Goal: Task Accomplishment & Management: Manage account settings

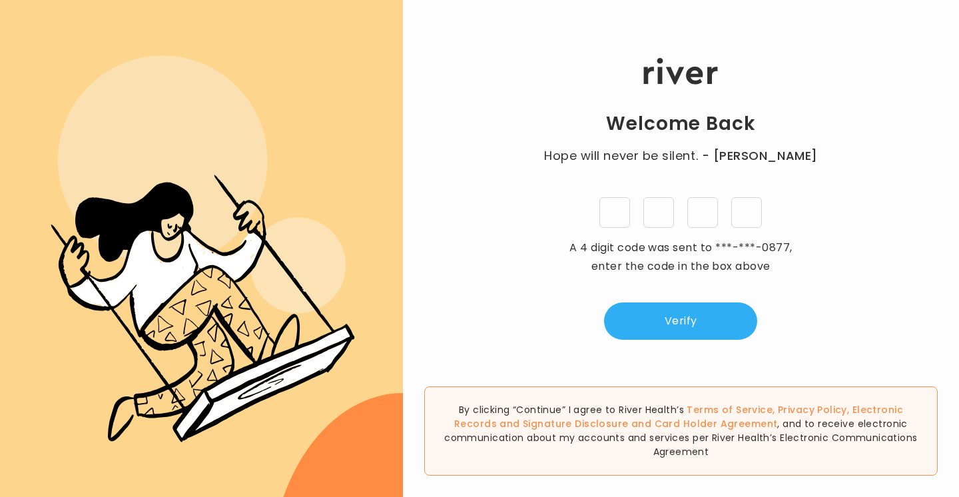
type input "*"
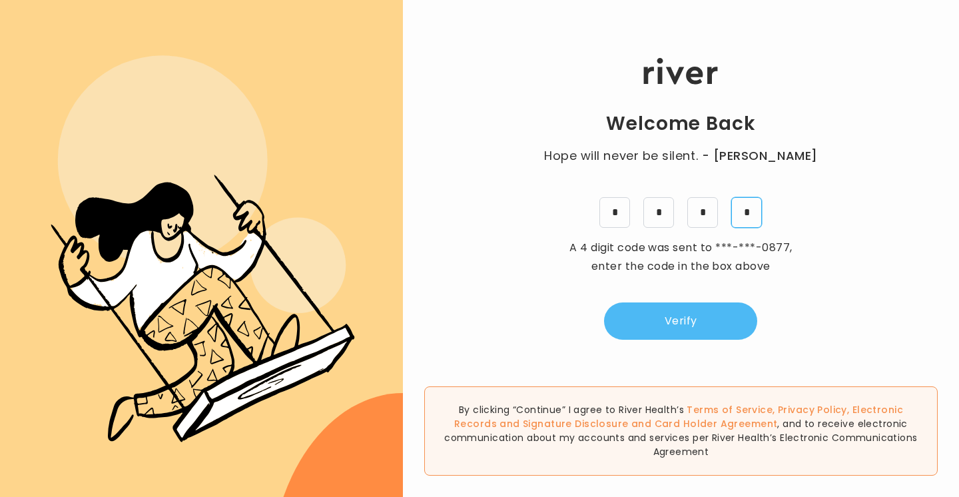
type input "*"
click at [708, 322] on button "Verify" at bounding box center [680, 320] width 153 height 37
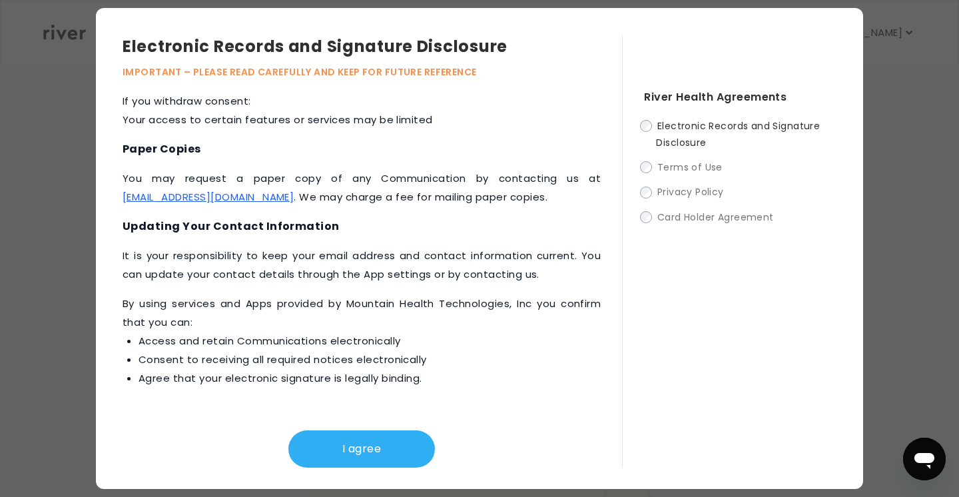
scroll to position [638, 0]
click at [378, 449] on button "I agree" at bounding box center [361, 448] width 147 height 37
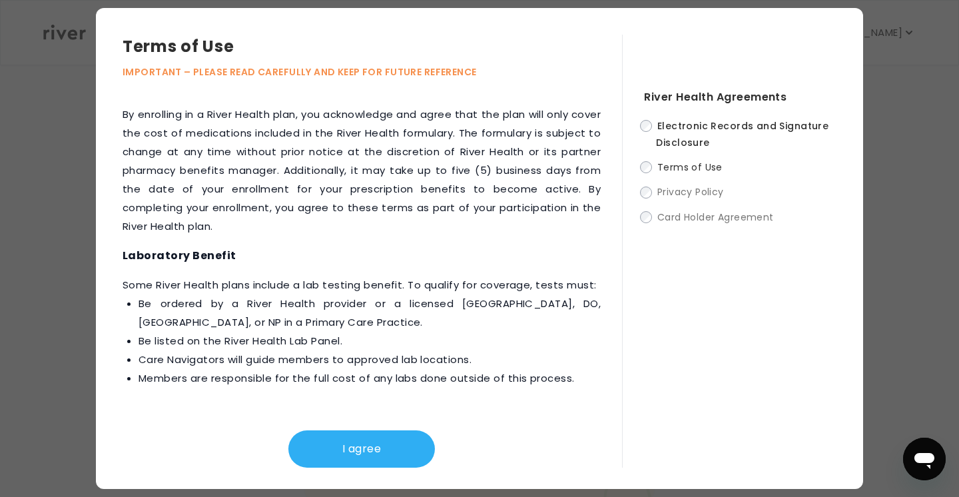
scroll to position [1808, 0]
click at [375, 433] on button "I agree" at bounding box center [361, 448] width 147 height 37
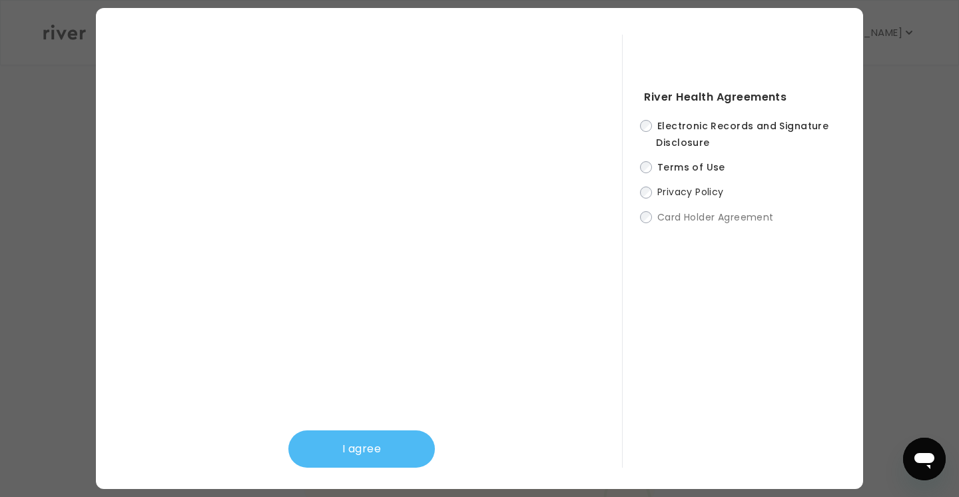
click at [368, 443] on button "I agree" at bounding box center [361, 448] width 147 height 37
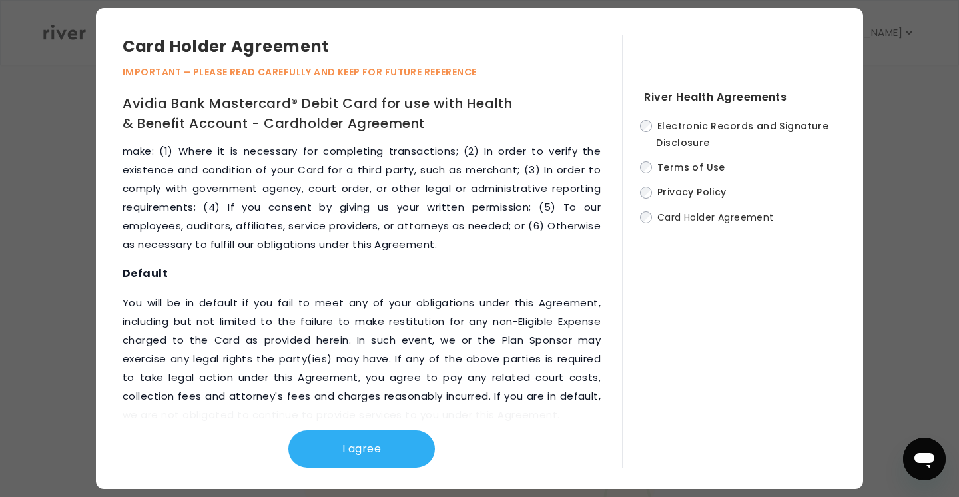
scroll to position [6930, 0]
click at [369, 439] on button "I agree" at bounding box center [361, 448] width 147 height 37
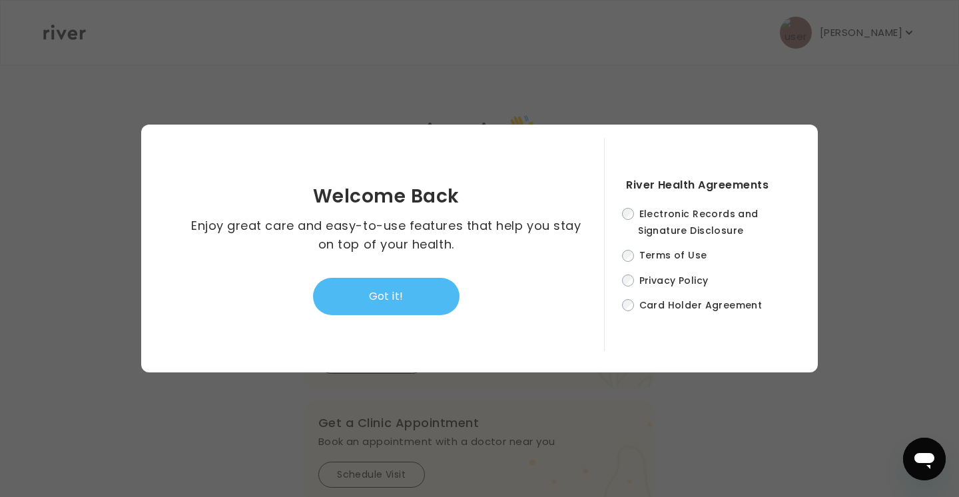
click at [392, 291] on button "Got it!" at bounding box center [386, 296] width 147 height 37
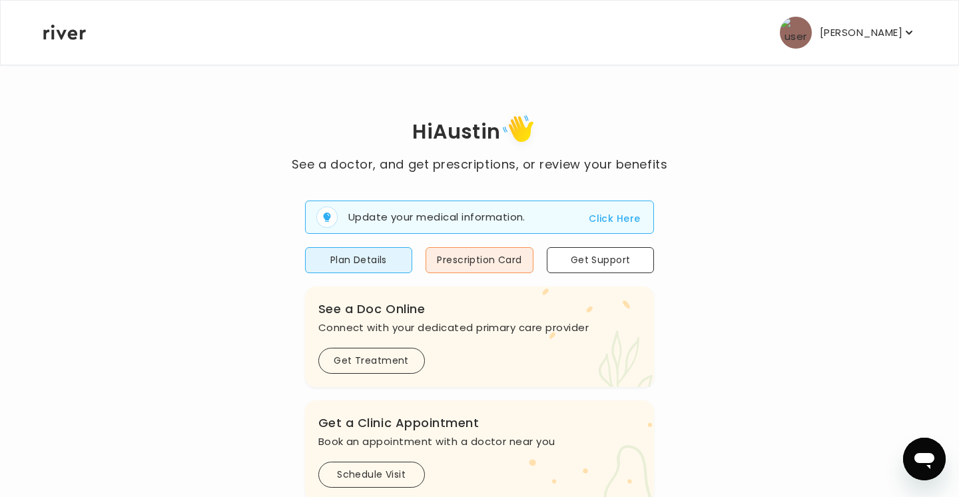
click at [851, 34] on p "[PERSON_NAME]" at bounding box center [861, 32] width 83 height 19
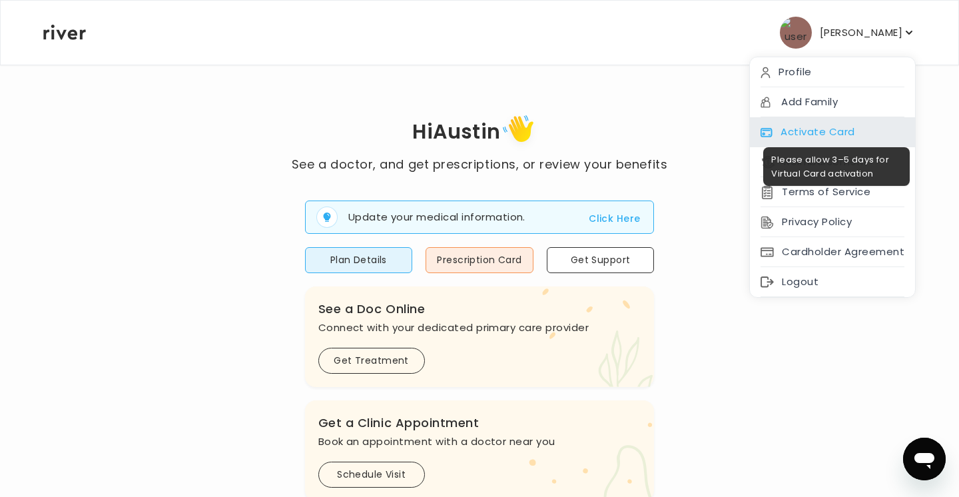
click at [825, 131] on div "Activate Card" at bounding box center [832, 132] width 165 height 30
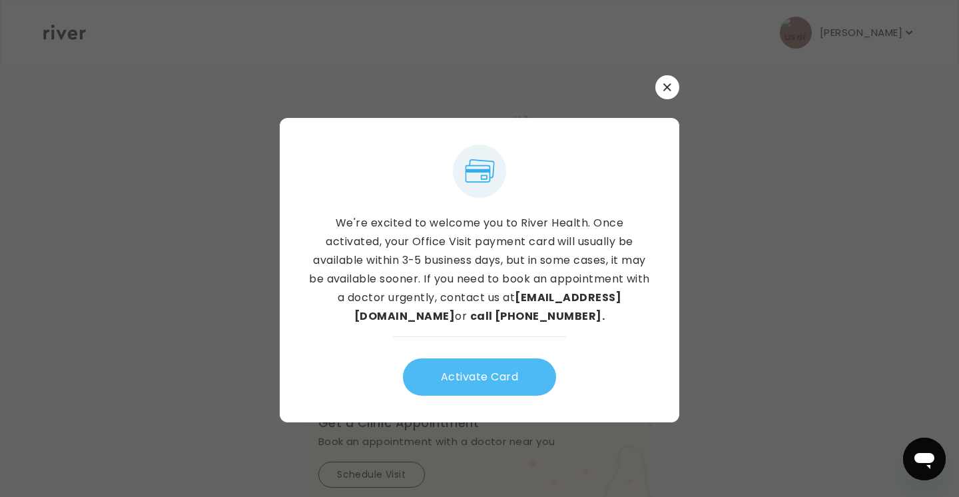
click at [514, 378] on button "Activate Card" at bounding box center [479, 376] width 153 height 37
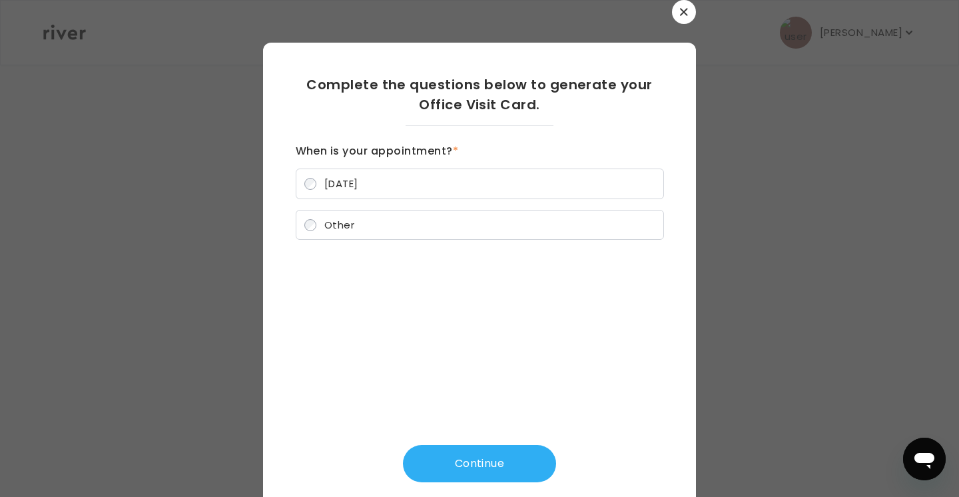
click at [515, 190] on label "[DATE]" at bounding box center [480, 184] width 368 height 31
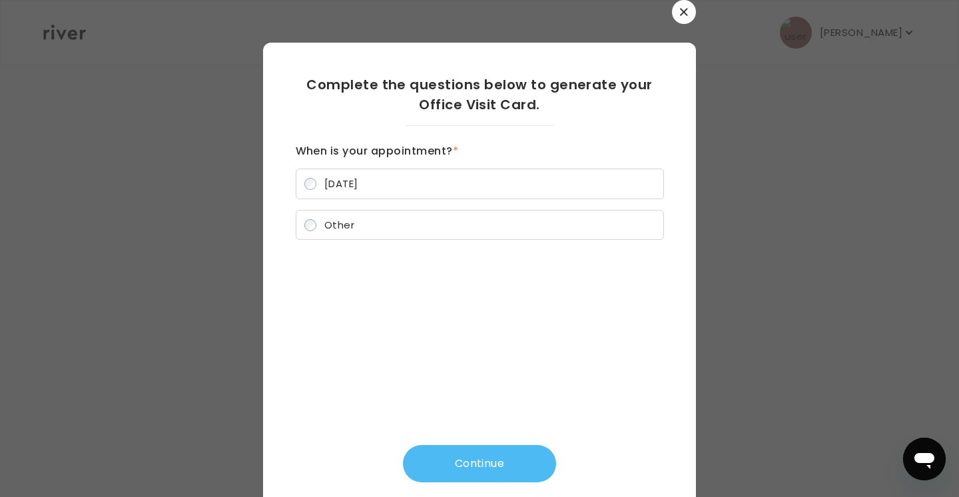
click at [476, 475] on button "Continue" at bounding box center [479, 463] width 153 height 37
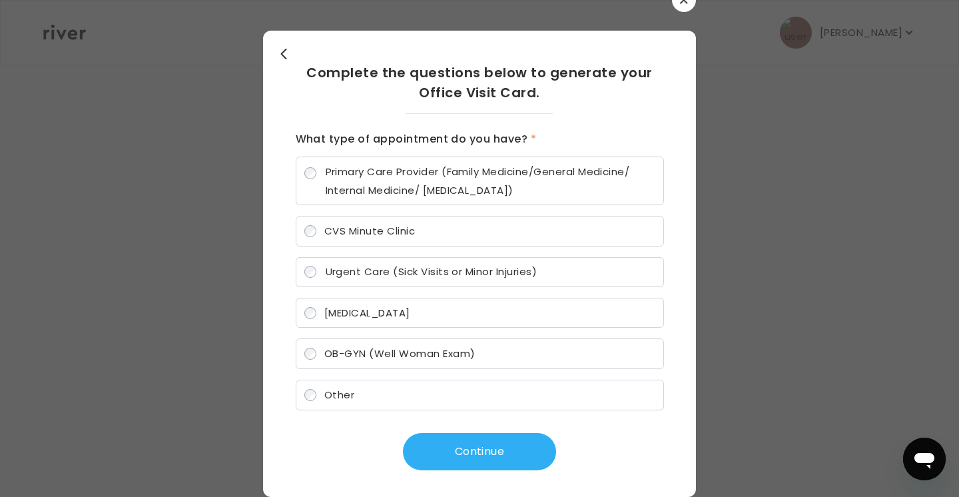
scroll to position [12, 0]
click at [472, 320] on label "[MEDICAL_DATA]" at bounding box center [480, 313] width 368 height 31
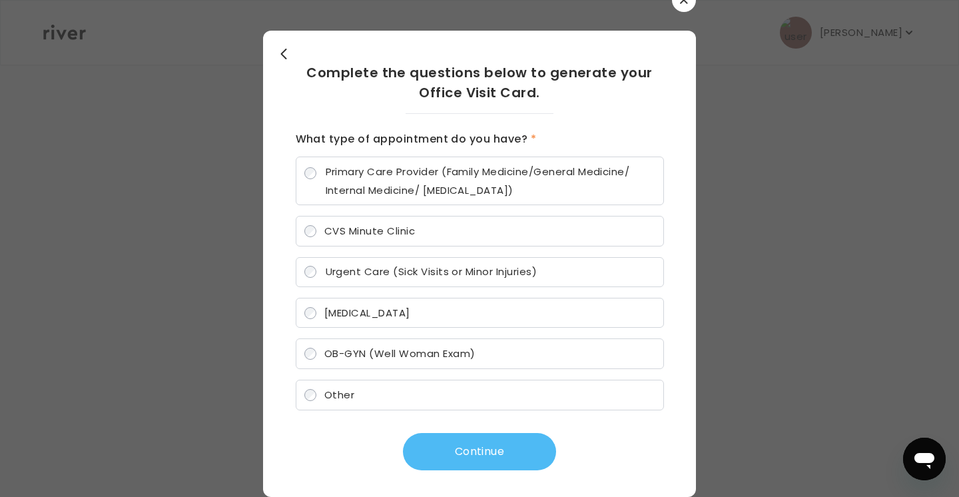
click at [461, 451] on button "Continue" at bounding box center [479, 451] width 153 height 37
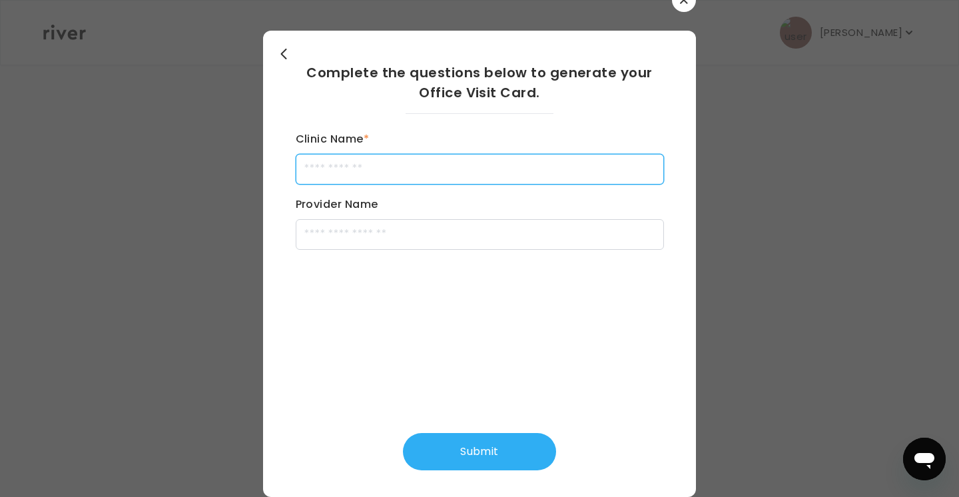
click at [449, 169] on input "Clinic Name *" at bounding box center [480, 169] width 368 height 31
type input "**********"
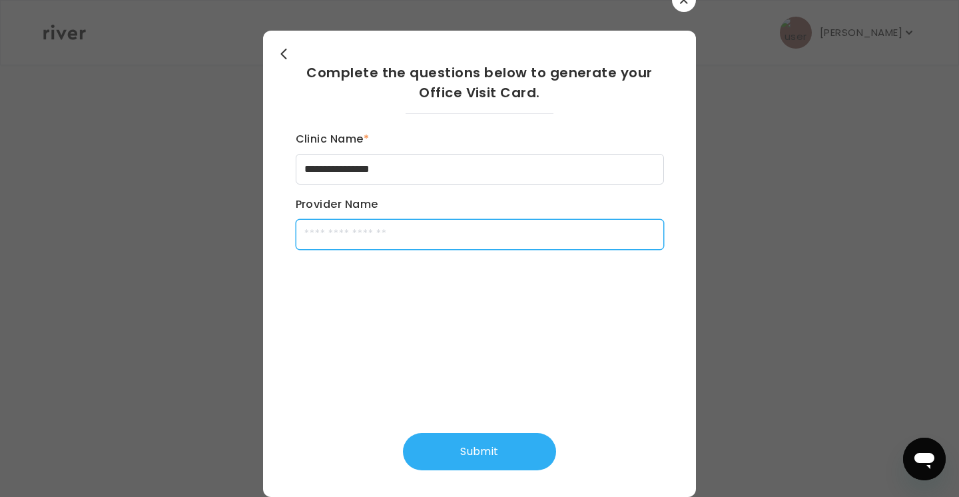
click at [446, 241] on input "Provider Name" at bounding box center [480, 234] width 368 height 31
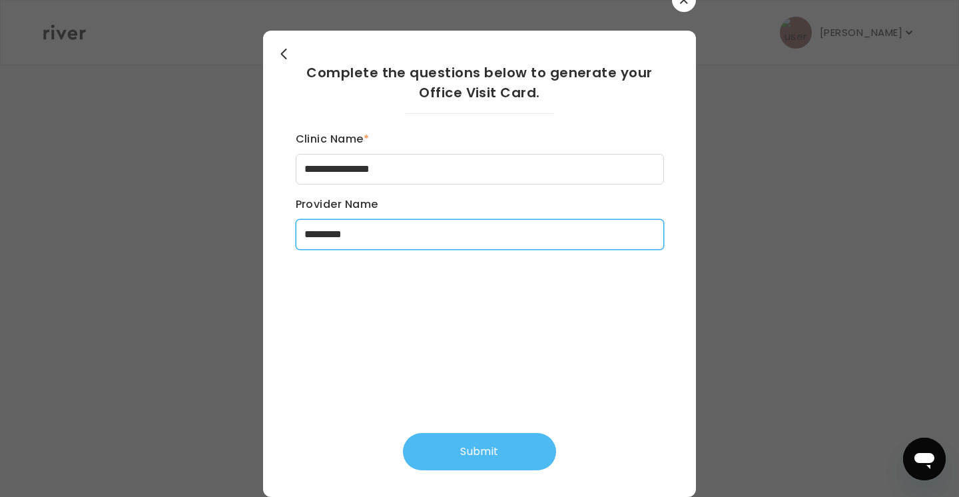
type input "*********"
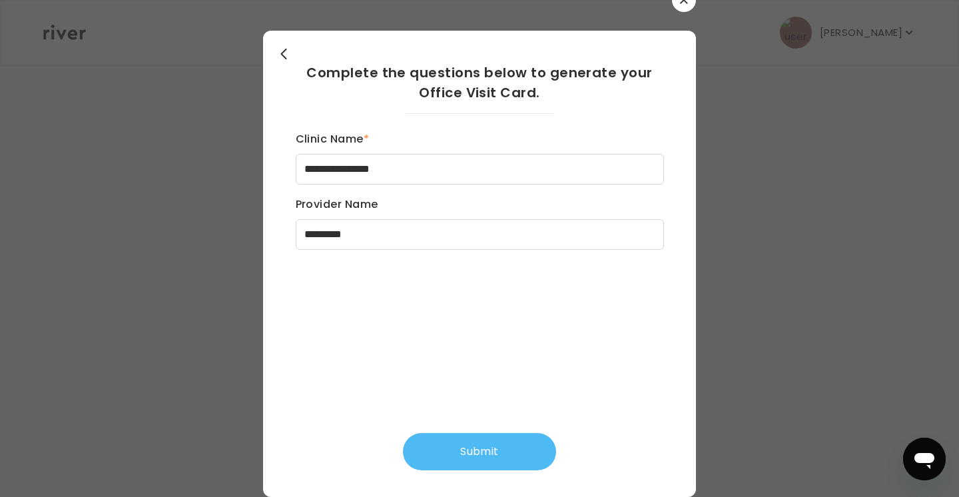
click at [474, 450] on button "Submit" at bounding box center [479, 451] width 153 height 37
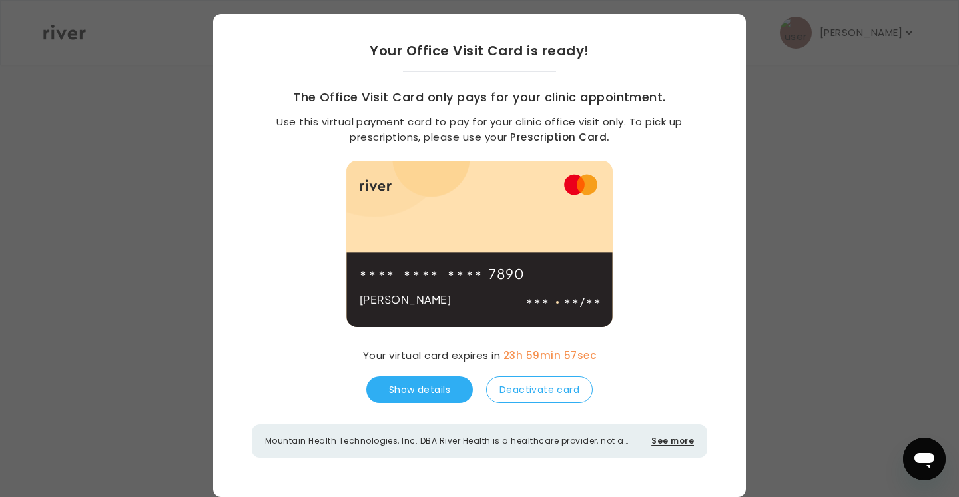
scroll to position [29, 0]
click at [452, 395] on button "Show details" at bounding box center [419, 389] width 107 height 27
click at [526, 394] on button "Deactivate card" at bounding box center [539, 389] width 107 height 27
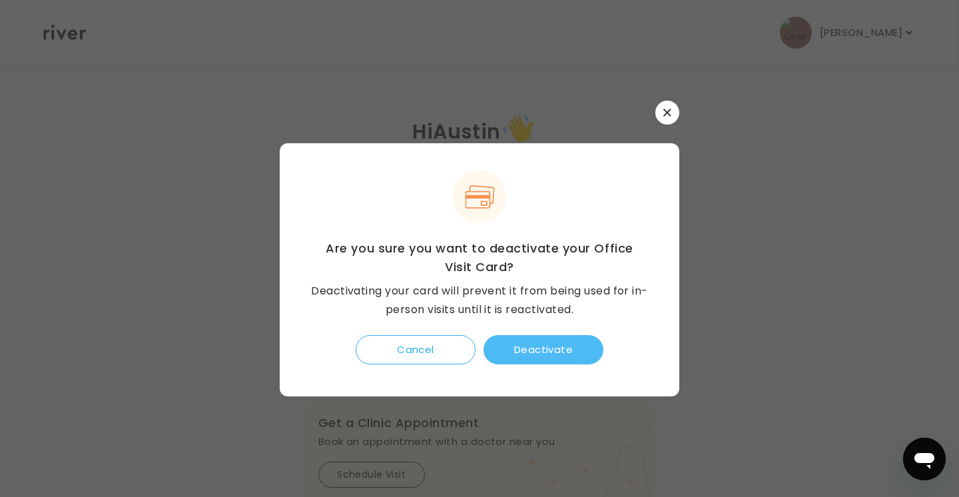
click at [526, 352] on button "Deactivate" at bounding box center [544, 349] width 120 height 29
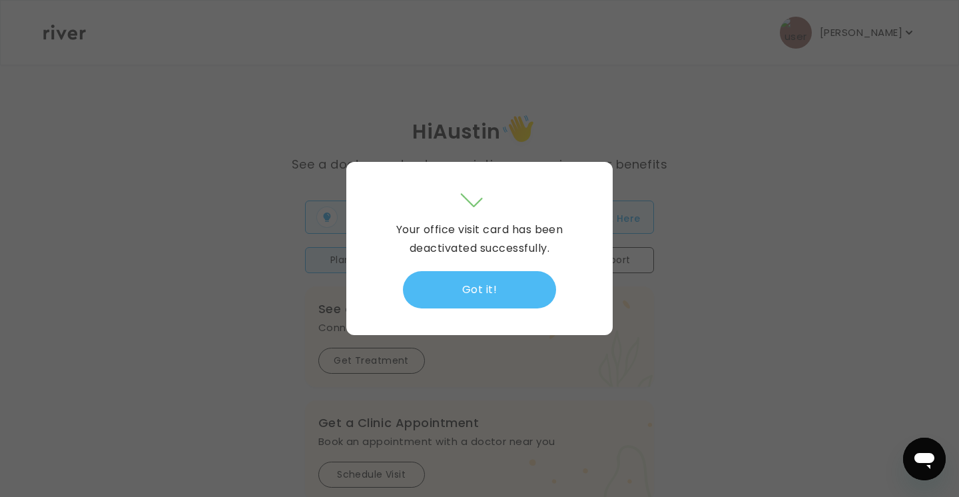
click at [498, 288] on button "Got it!" at bounding box center [479, 289] width 153 height 37
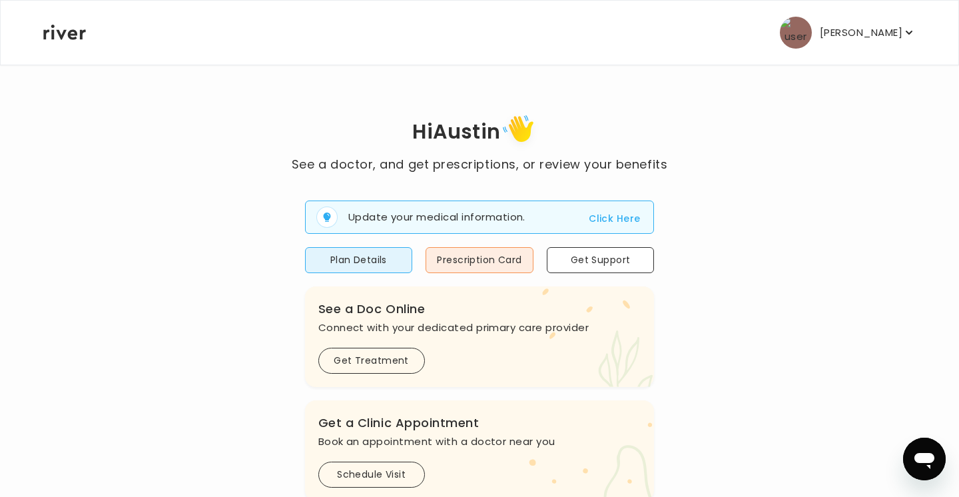
click at [861, 32] on p "[PERSON_NAME]" at bounding box center [861, 32] width 83 height 19
click at [662, 80] on div "Hi [PERSON_NAME] See a doctor, and get prescriptions, or review your benefits U…" at bounding box center [480, 472] width 874 height 816
click at [795, 33] on img "button" at bounding box center [796, 33] width 32 height 32
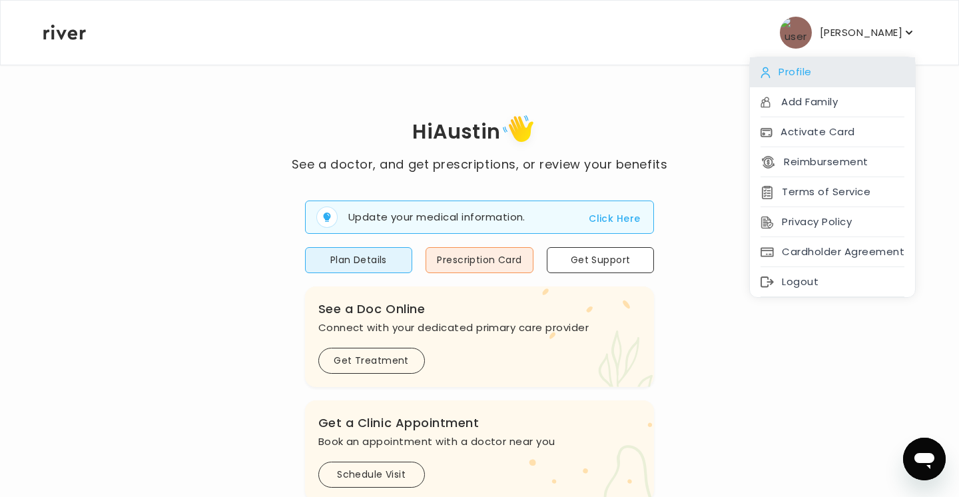
click at [843, 78] on div "Profile" at bounding box center [832, 72] width 165 height 30
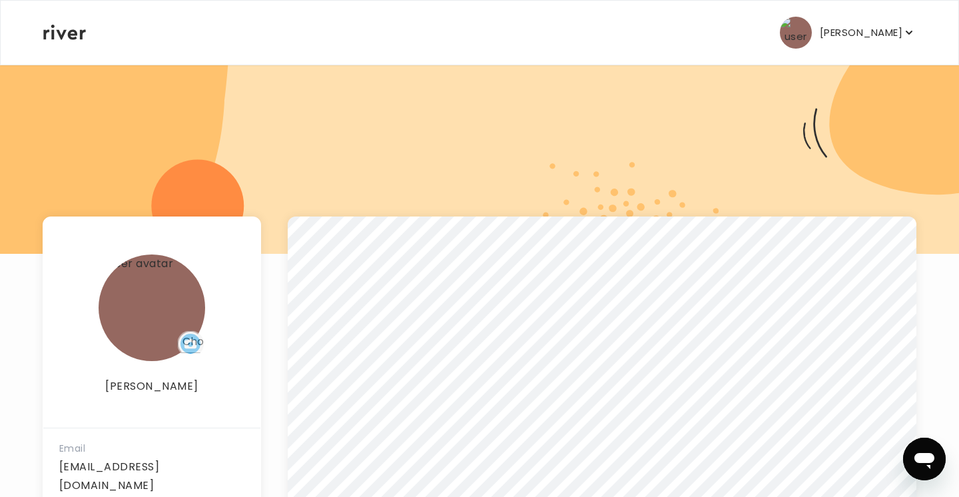
scroll to position [43, 0]
click at [825, 38] on button "[PERSON_NAME]" at bounding box center [848, 33] width 136 height 32
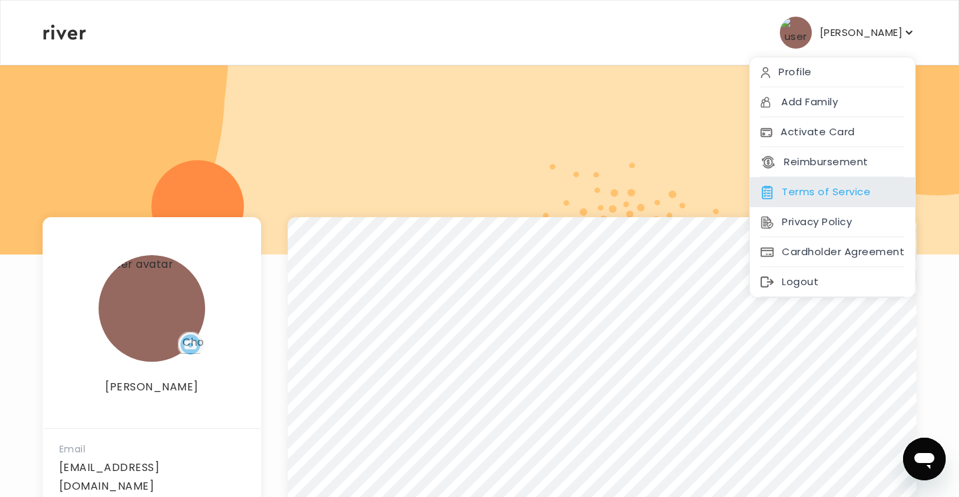
click at [818, 193] on div "Terms of Service" at bounding box center [832, 192] width 165 height 30
